Goal: Transaction & Acquisition: Book appointment/travel/reservation

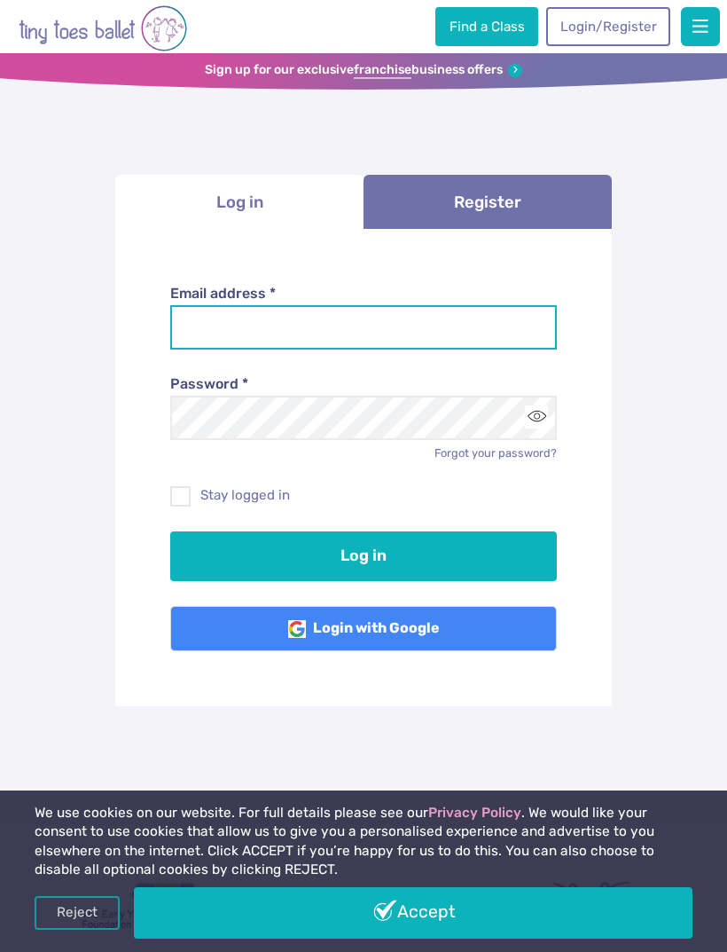
click at [407, 312] on input "Email address *" at bounding box center [364, 327] width 388 height 44
type input "**********"
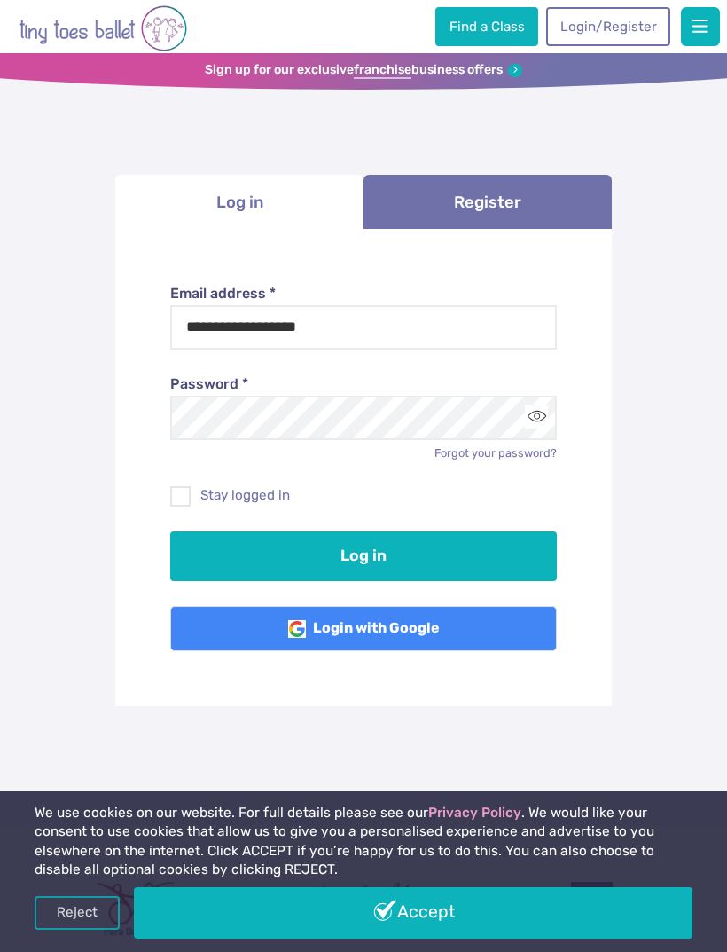
click at [441, 559] on button "Log in" at bounding box center [364, 556] width 388 height 50
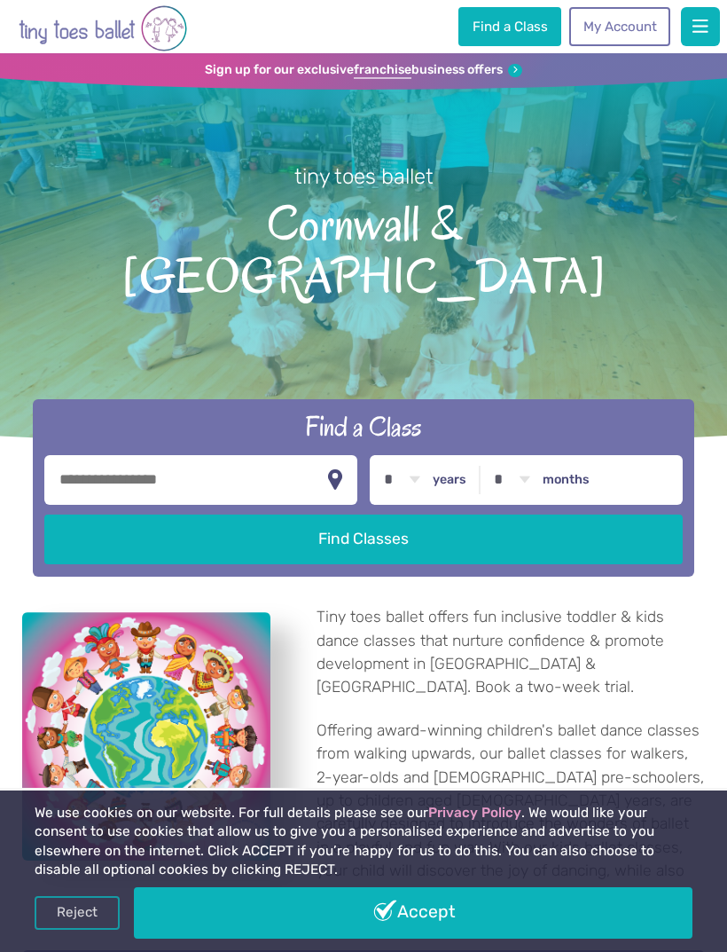
click at [640, 20] on link "My Account" at bounding box center [620, 26] width 101 height 39
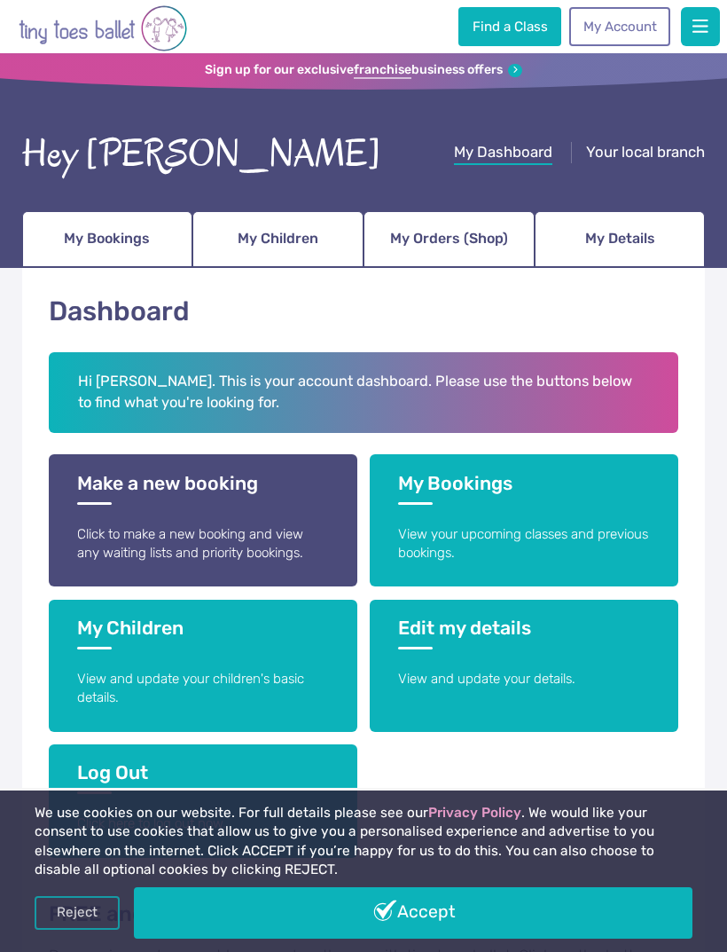
click at [528, 496] on h3 "My Bookings" at bounding box center [523, 488] width 251 height 33
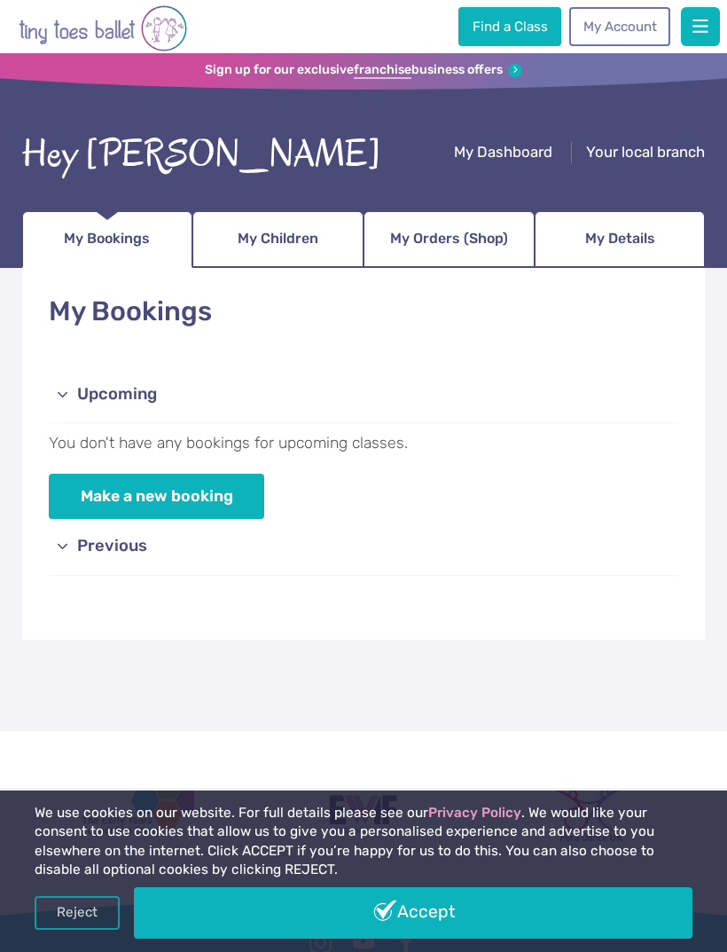
click at [249, 502] on link "Make a new booking" at bounding box center [157, 496] width 216 height 45
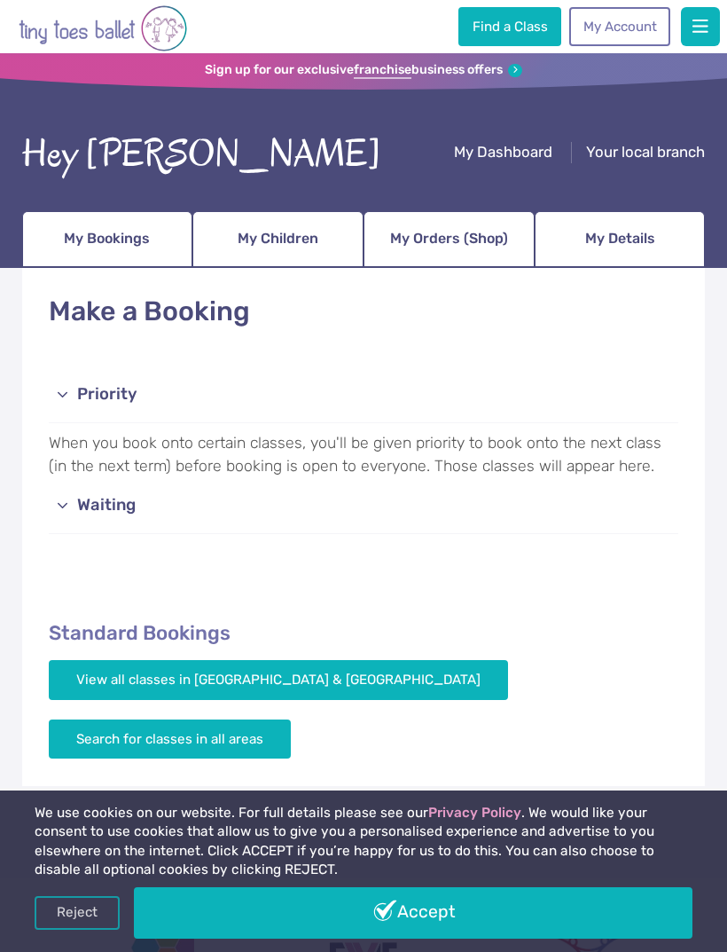
click at [293, 235] on span "My Children" at bounding box center [278, 238] width 81 height 28
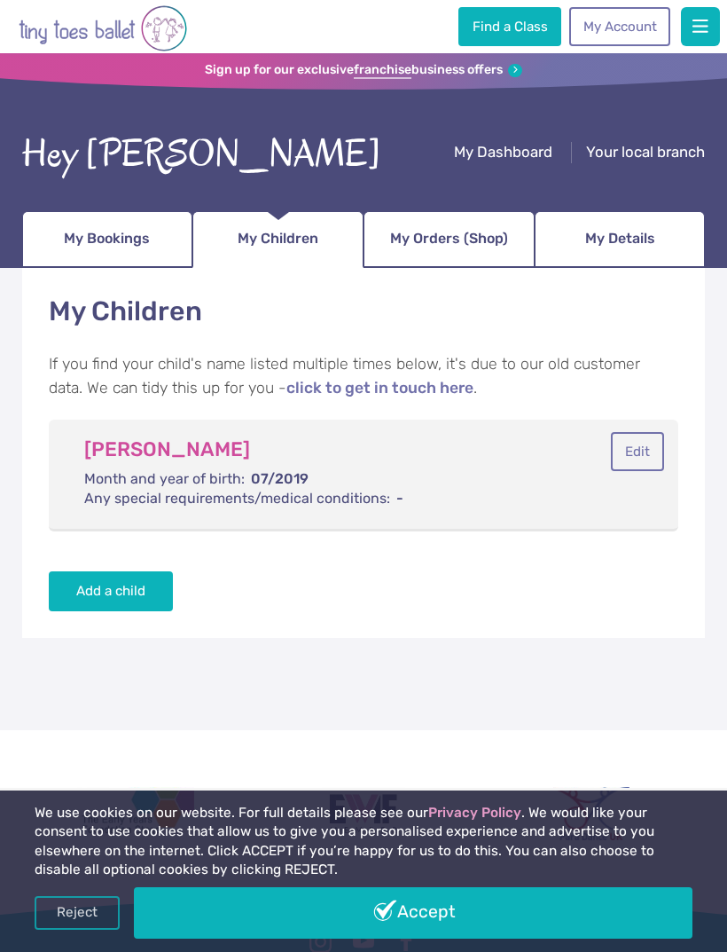
click at [492, 164] on link "My Dashboard" at bounding box center [503, 154] width 98 height 22
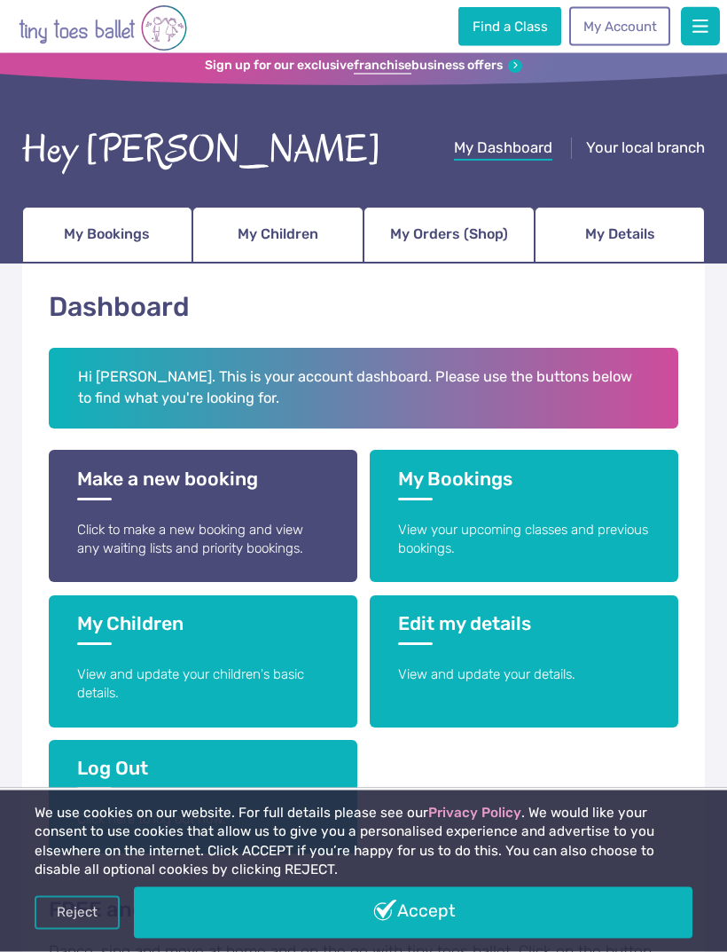
scroll to position [4, 0]
click at [294, 513] on link "Make a new booking Click to make a new booking and view any waiting lists and p…" at bounding box center [203, 516] width 308 height 132
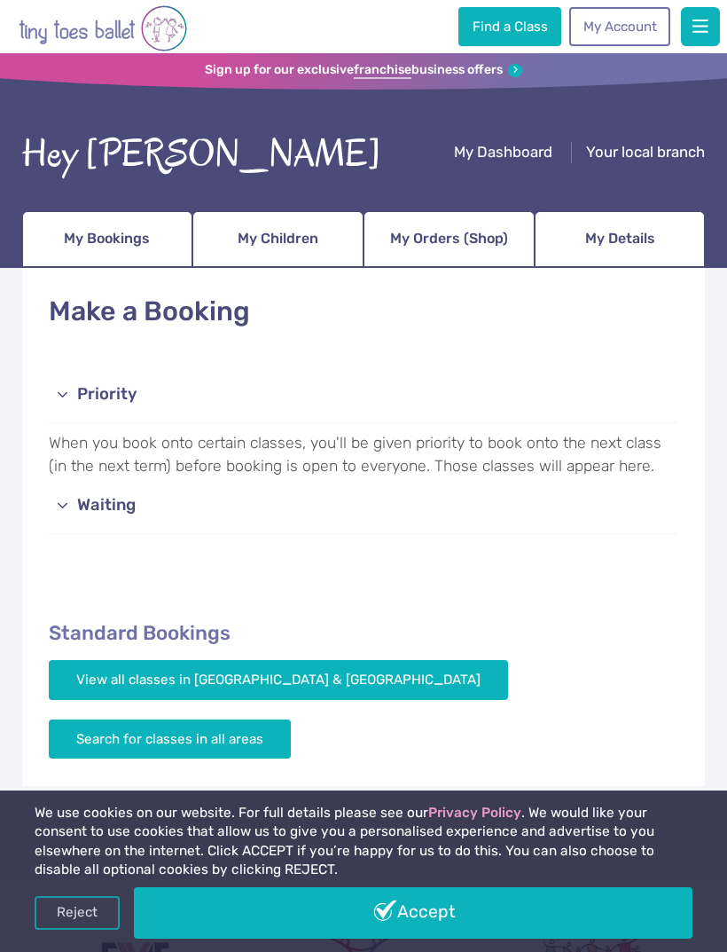
click at [287, 668] on link "View all classes in Cornwall & Devon" at bounding box center [279, 679] width 460 height 39
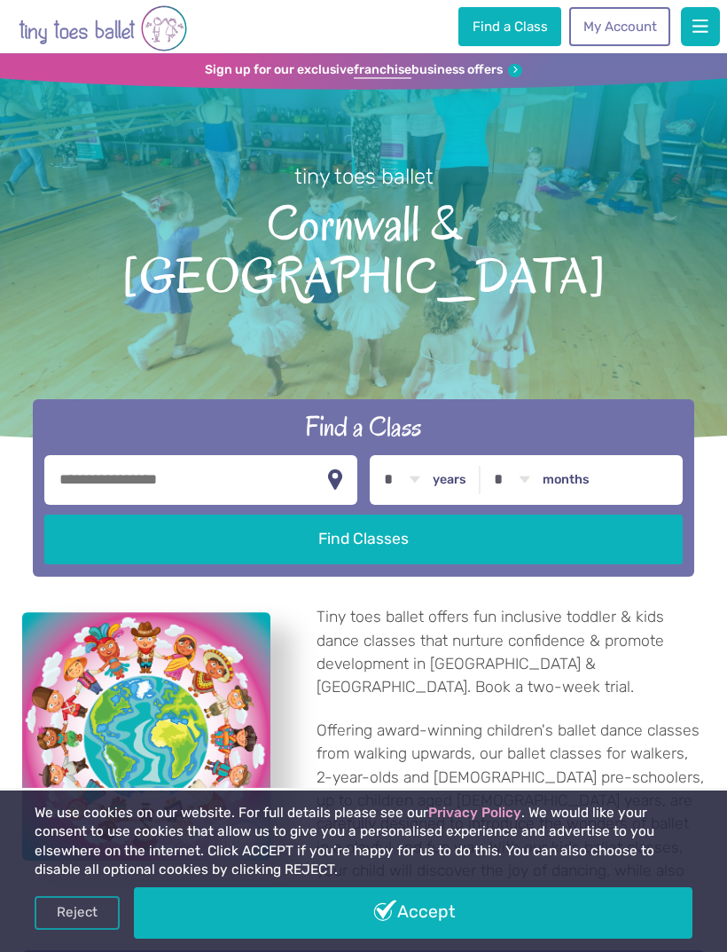
scroll to position [2291, 0]
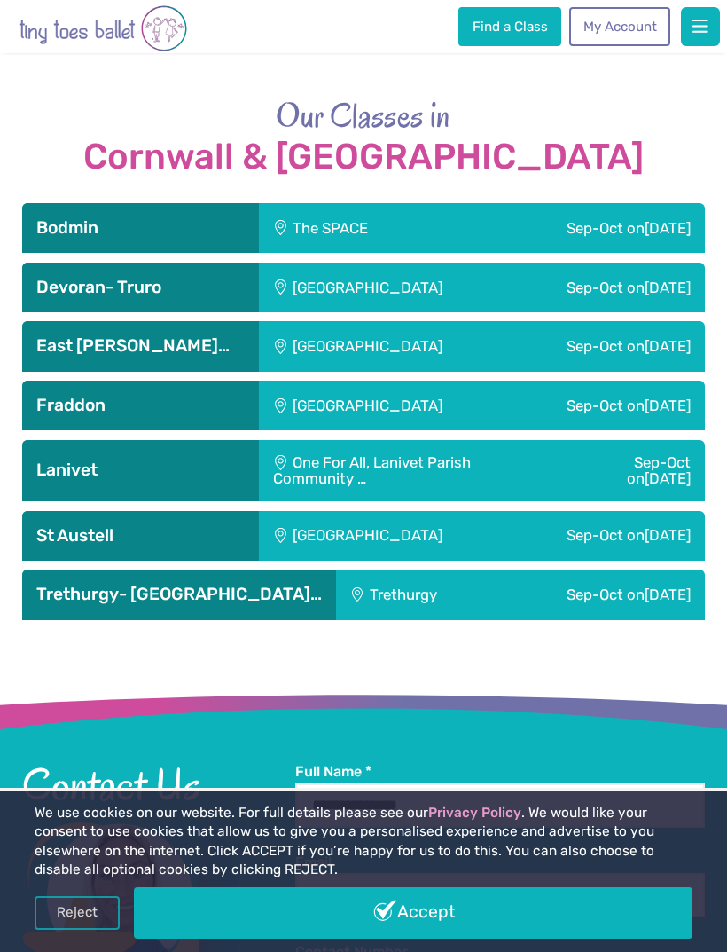
click at [174, 381] on div "Fraddon" at bounding box center [140, 406] width 237 height 50
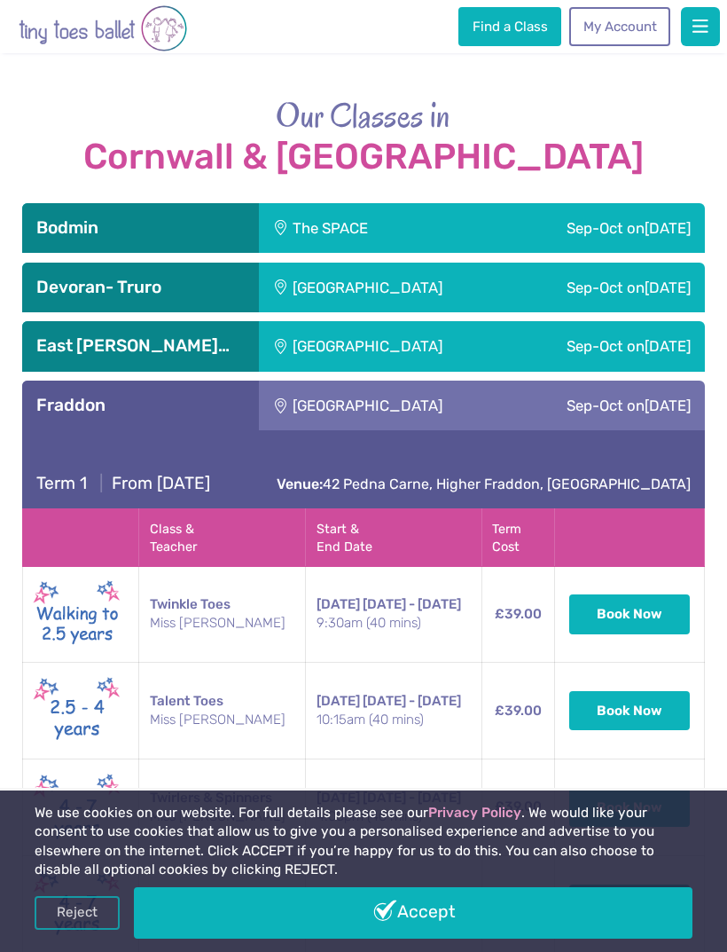
click at [159, 335] on h3 "East Taphouse-Lisk…" at bounding box center [140, 345] width 208 height 21
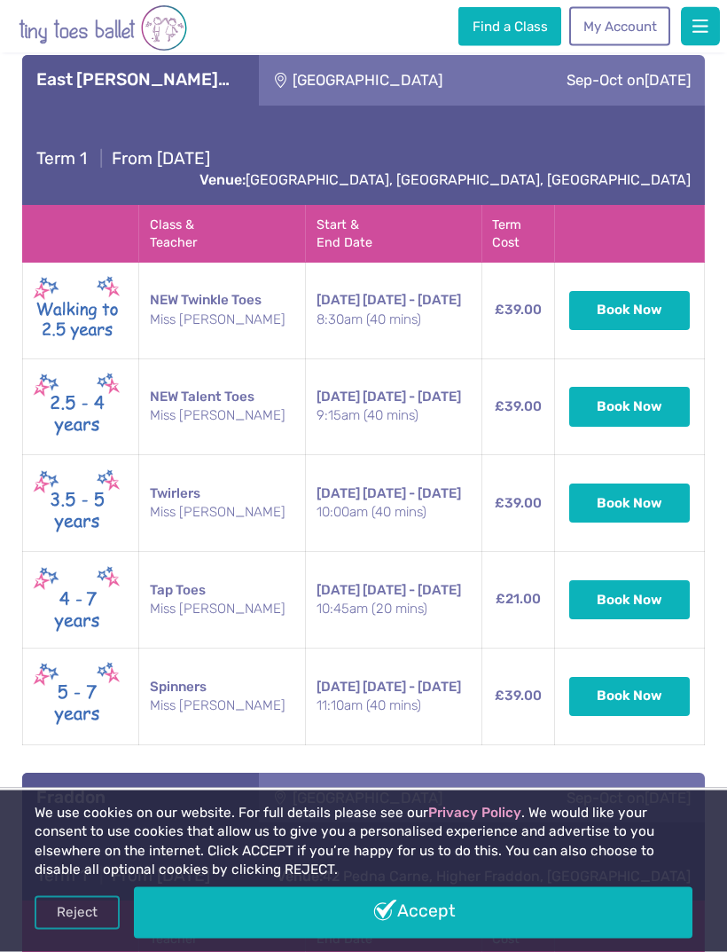
scroll to position [2557, 0]
click at [658, 580] on button "Book Now" at bounding box center [630, 599] width 121 height 39
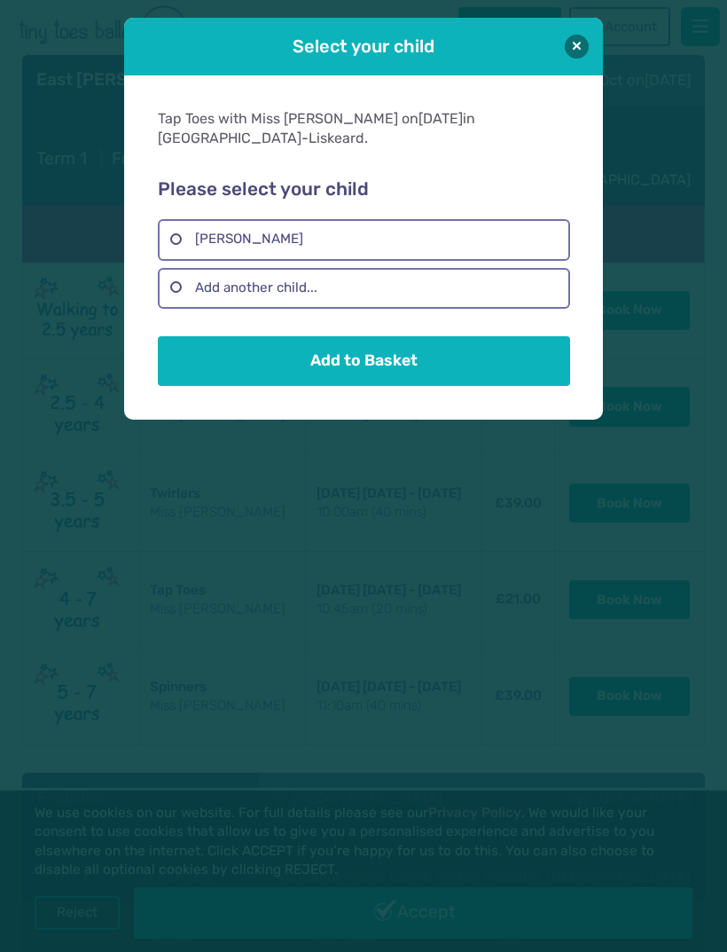
click at [457, 358] on button "Add to Basket" at bounding box center [364, 361] width 412 height 50
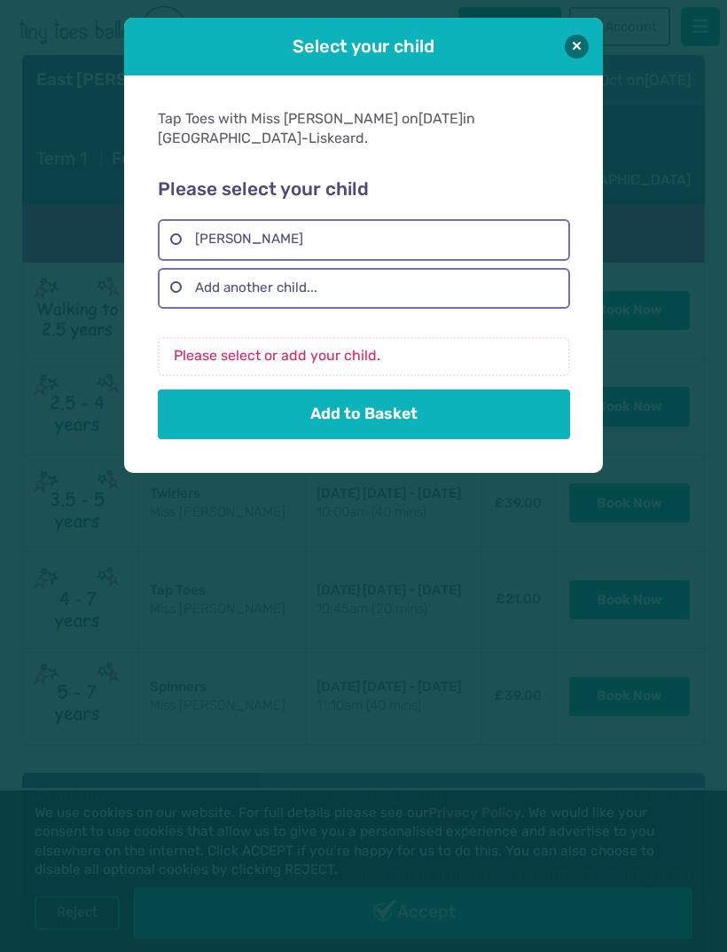
click at [453, 233] on label "Freya Joan Seaman" at bounding box center [364, 239] width 412 height 41
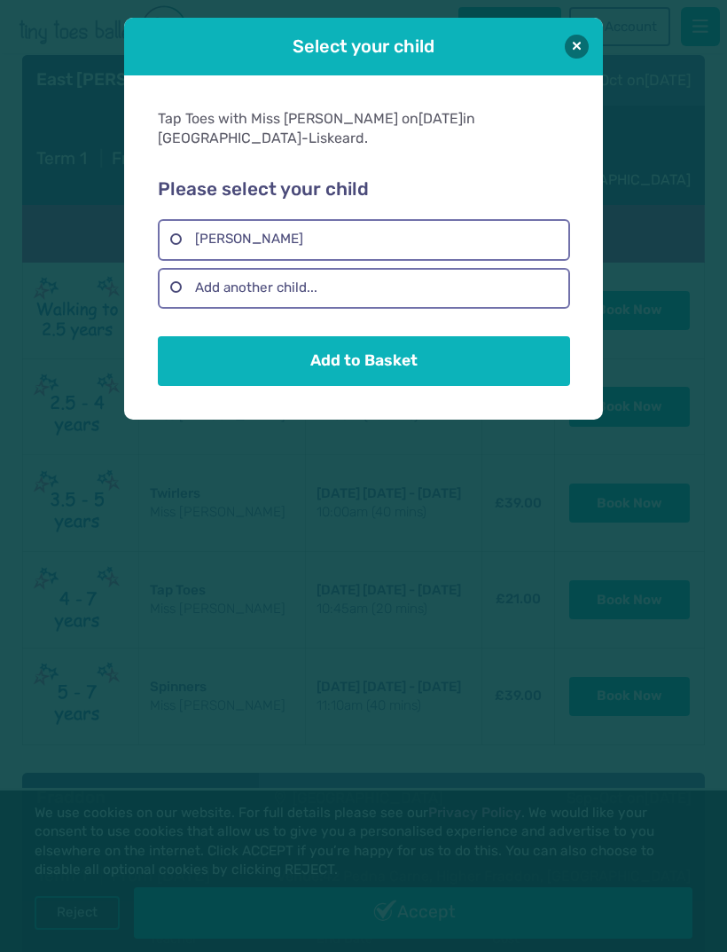
click at [447, 371] on button "Add to Basket" at bounding box center [364, 361] width 412 height 50
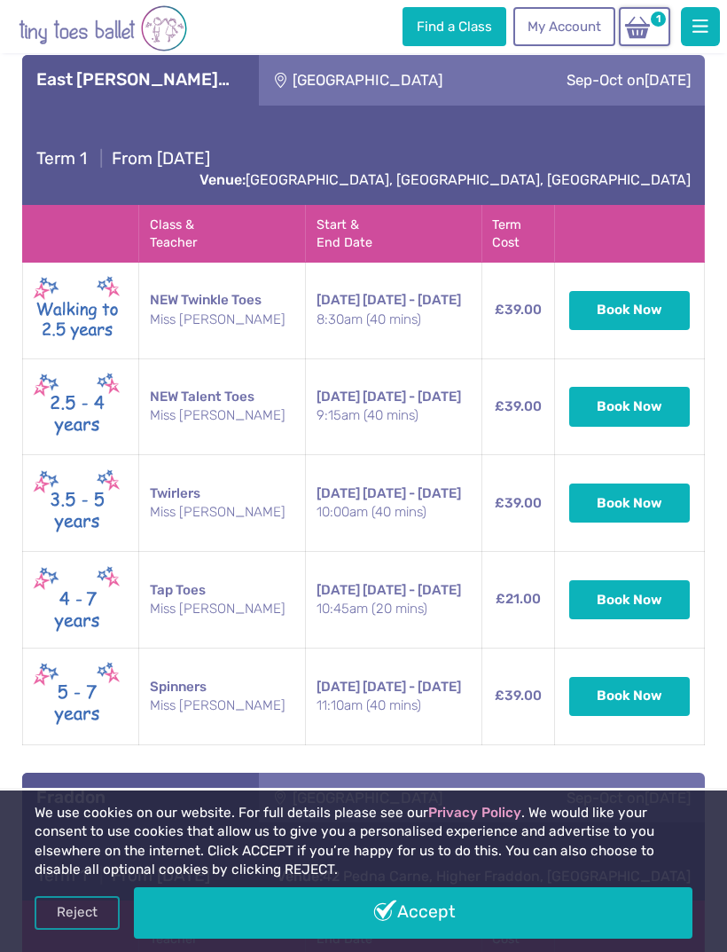
click at [634, 677] on button "Book Now" at bounding box center [630, 696] width 121 height 39
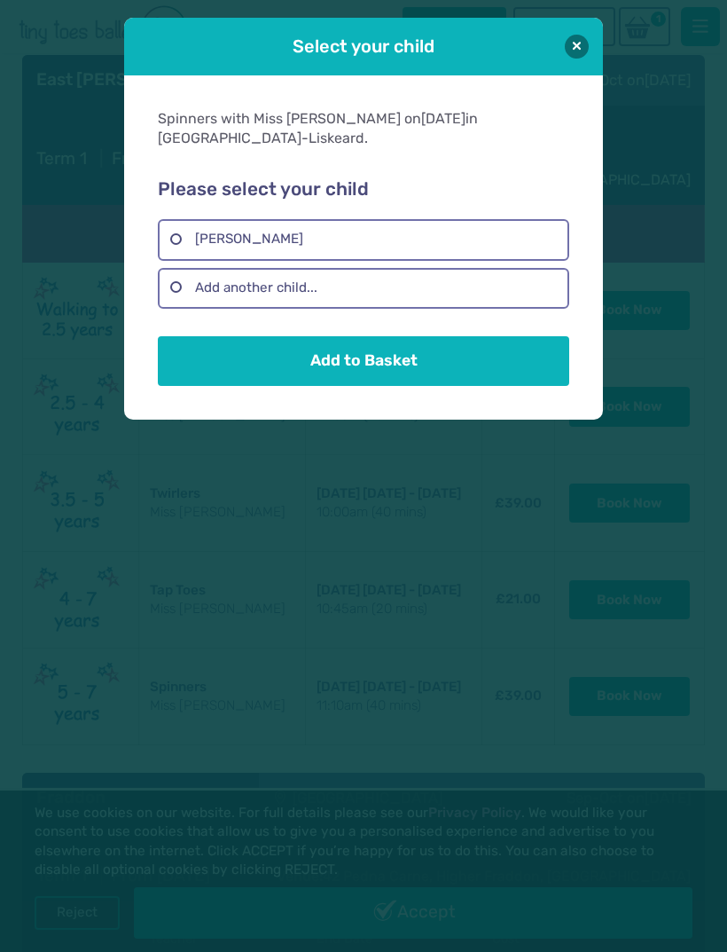
scroll to position [0, 0]
click at [452, 240] on label "Freya Joan Seaman" at bounding box center [364, 239] width 412 height 41
click at [441, 352] on button "Add to Basket" at bounding box center [364, 361] width 412 height 50
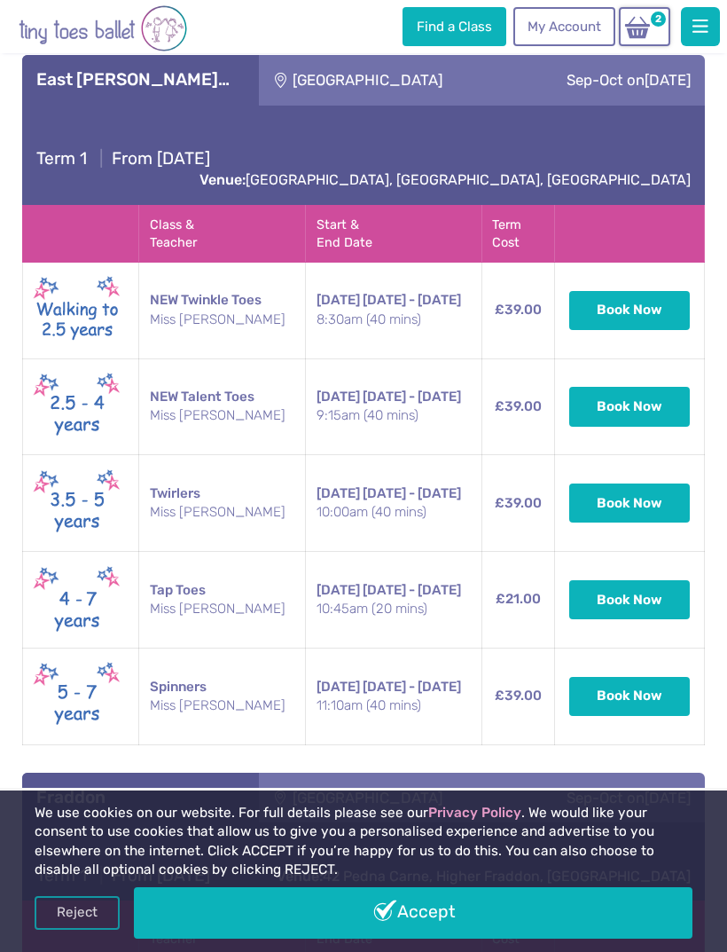
click at [640, 23] on img at bounding box center [638, 27] width 34 height 25
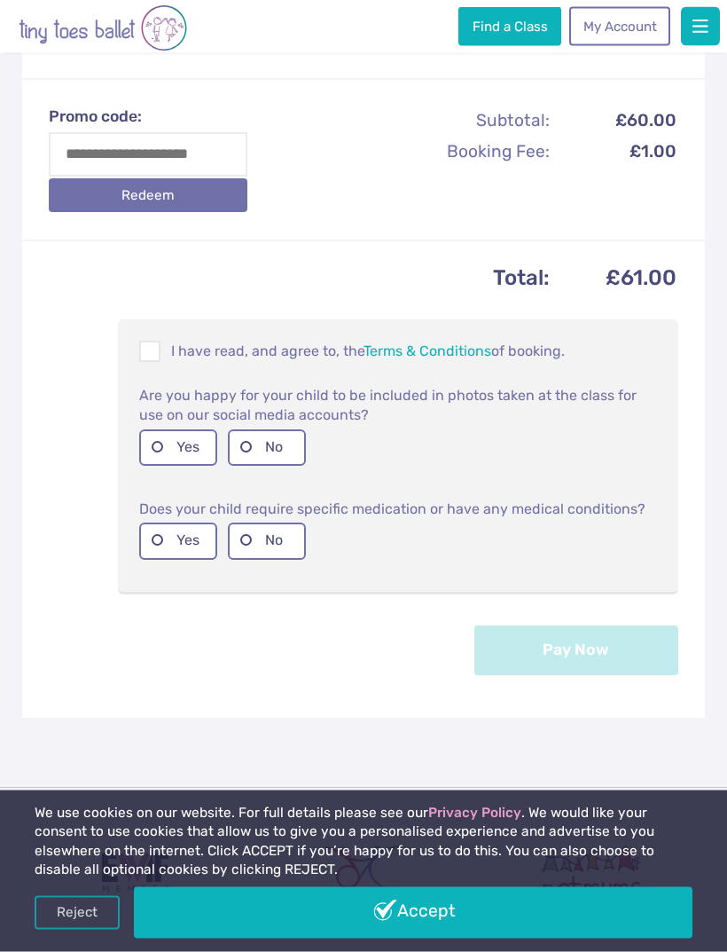
scroll to position [727, 0]
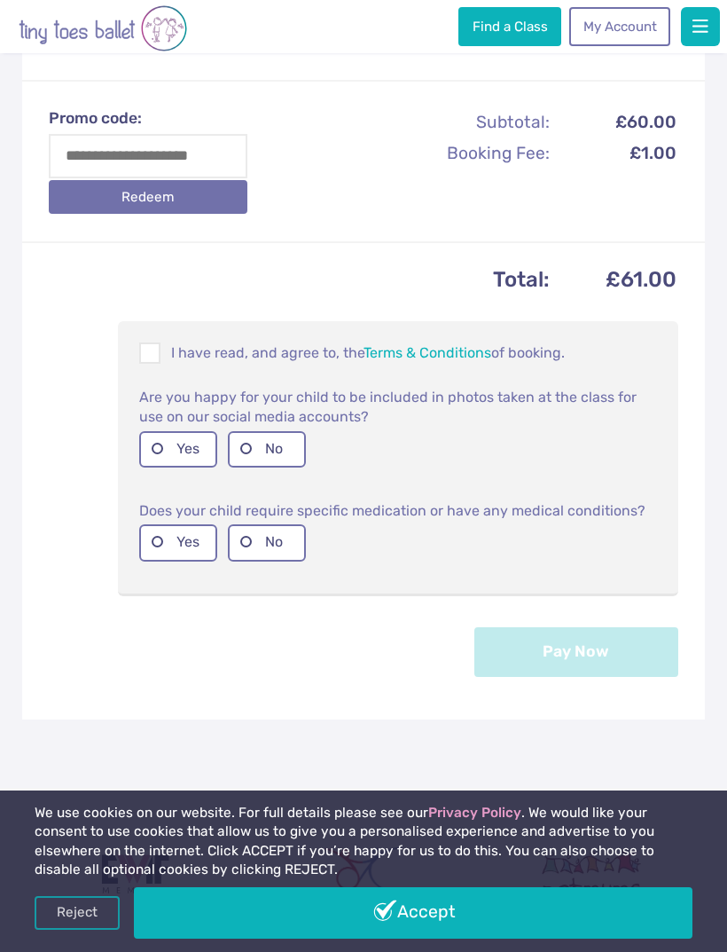
click at [181, 364] on p "I have read, and agree to, the Terms & Conditions of booking." at bounding box center [398, 352] width 518 height 21
click at [176, 468] on label "Yes" at bounding box center [178, 449] width 78 height 36
click at [268, 561] on label "No" at bounding box center [267, 542] width 78 height 36
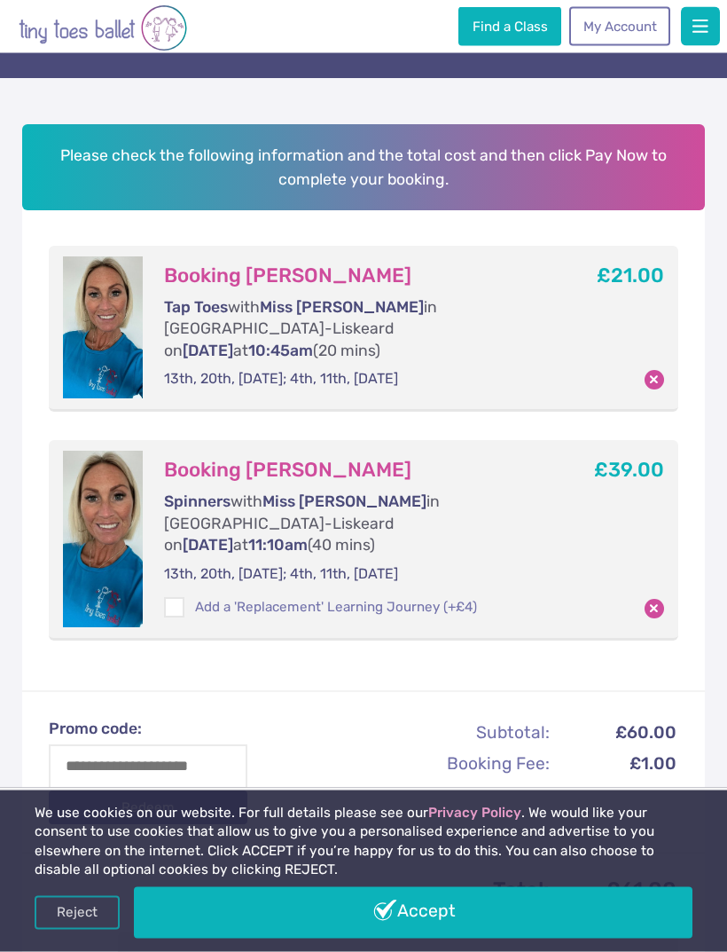
scroll to position [0, 0]
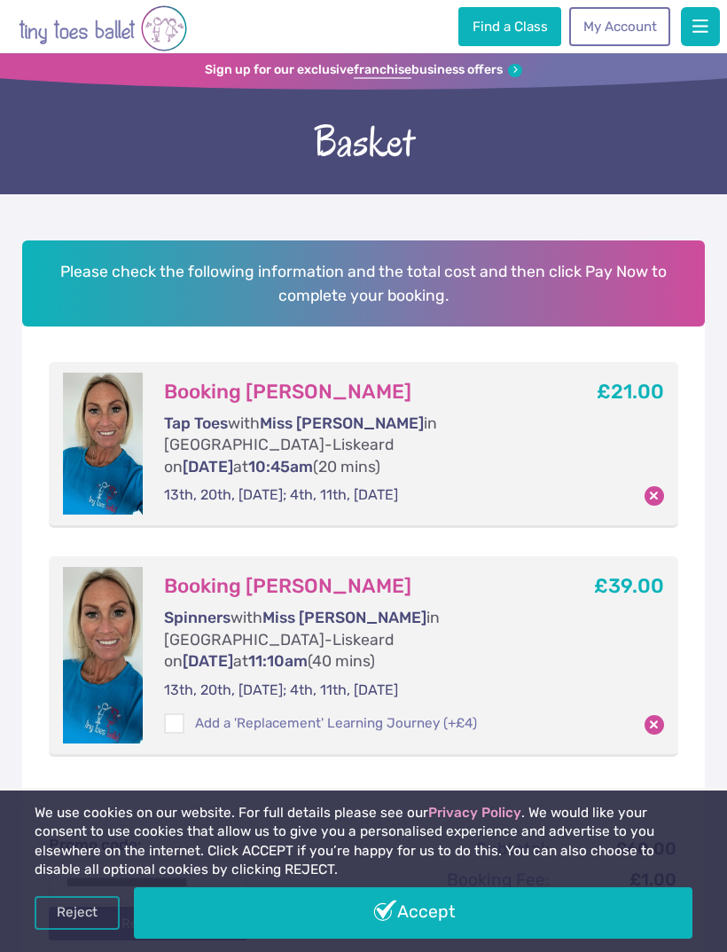
click at [691, 26] on button "button" at bounding box center [700, 26] width 39 height 39
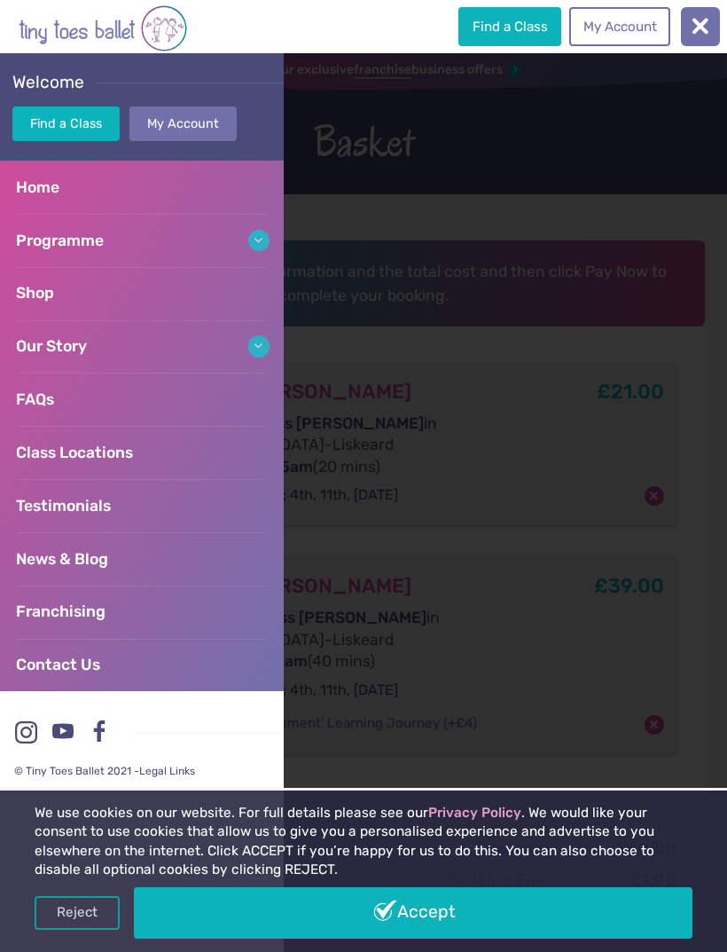
click at [138, 302] on link "Shop" at bounding box center [142, 293] width 284 height 53
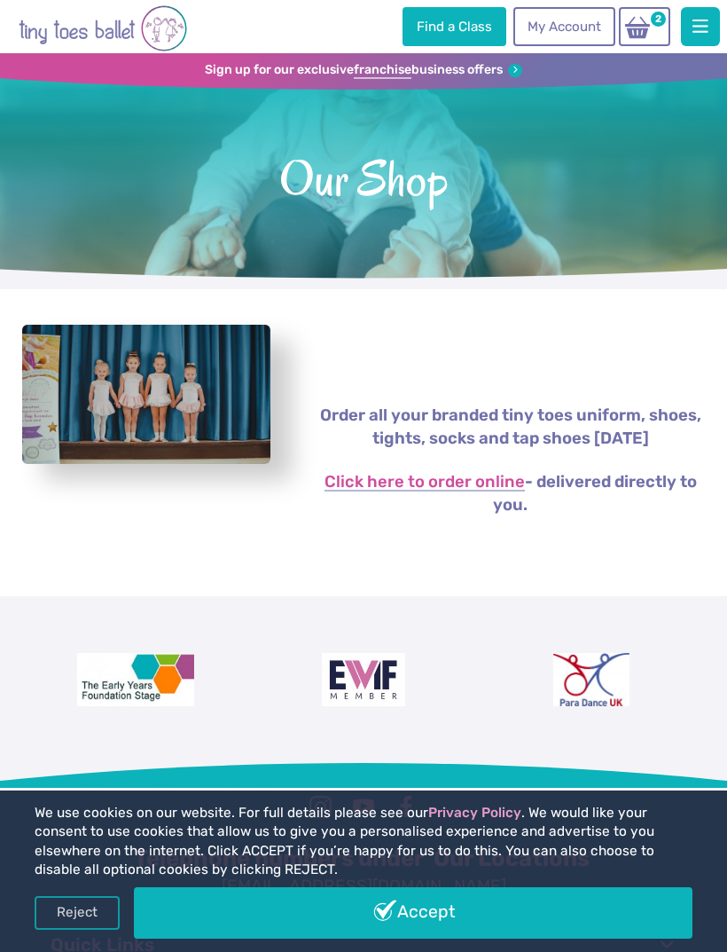
click at [479, 476] on link "Click here to order online" at bounding box center [425, 483] width 200 height 18
